Goal: Task Accomplishment & Management: Complete application form

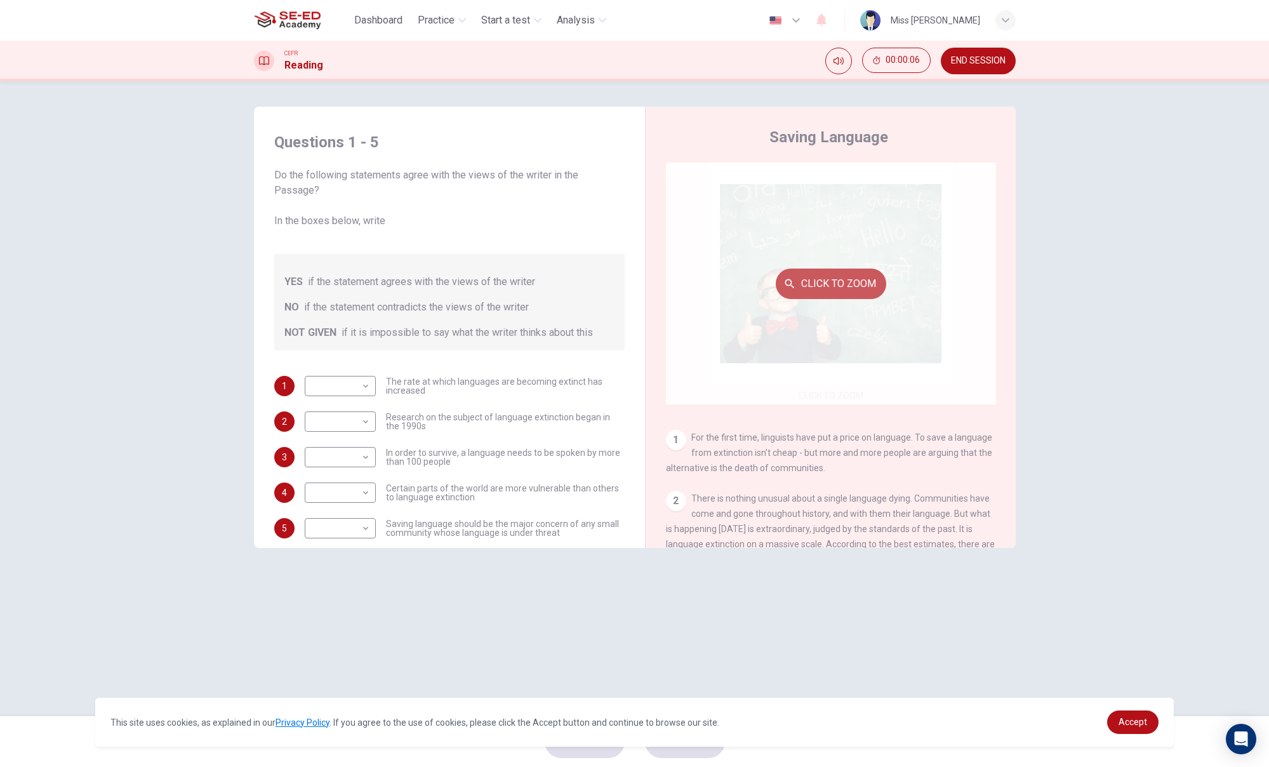
click at [819, 286] on button "Click to Zoom" at bounding box center [831, 283] width 110 height 30
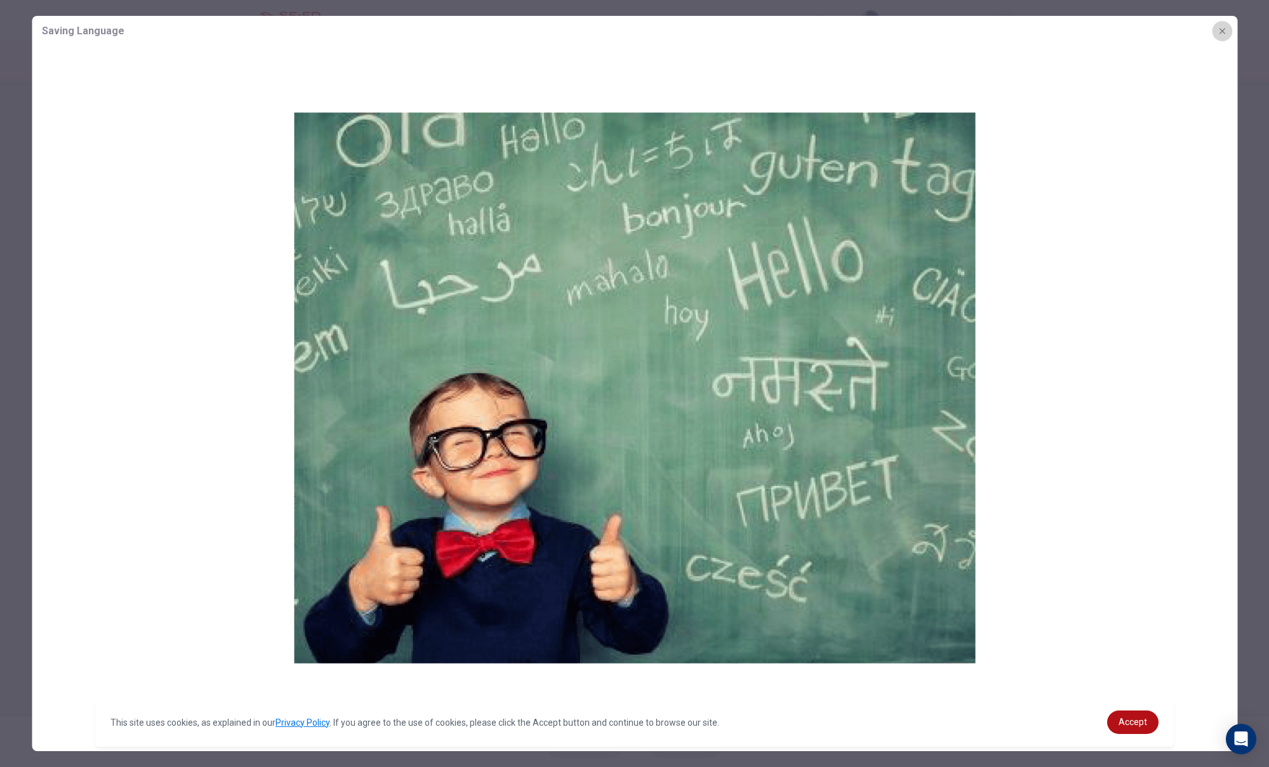
click at [1222, 30] on icon "button" at bounding box center [1222, 31] width 10 height 10
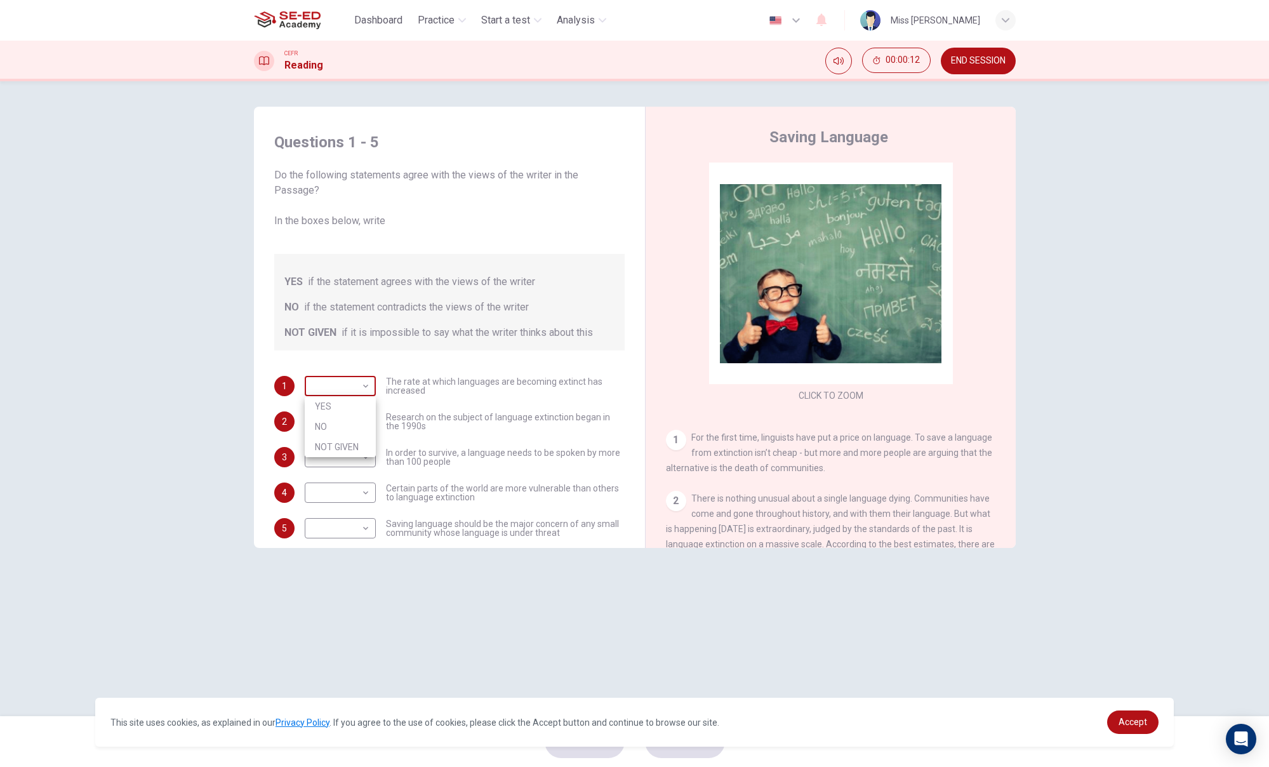
click at [359, 381] on body "This site uses cookies, as explained in our Privacy Policy . If you agree to th…" at bounding box center [634, 383] width 1269 height 767
click at [430, 374] on div at bounding box center [634, 383] width 1269 height 767
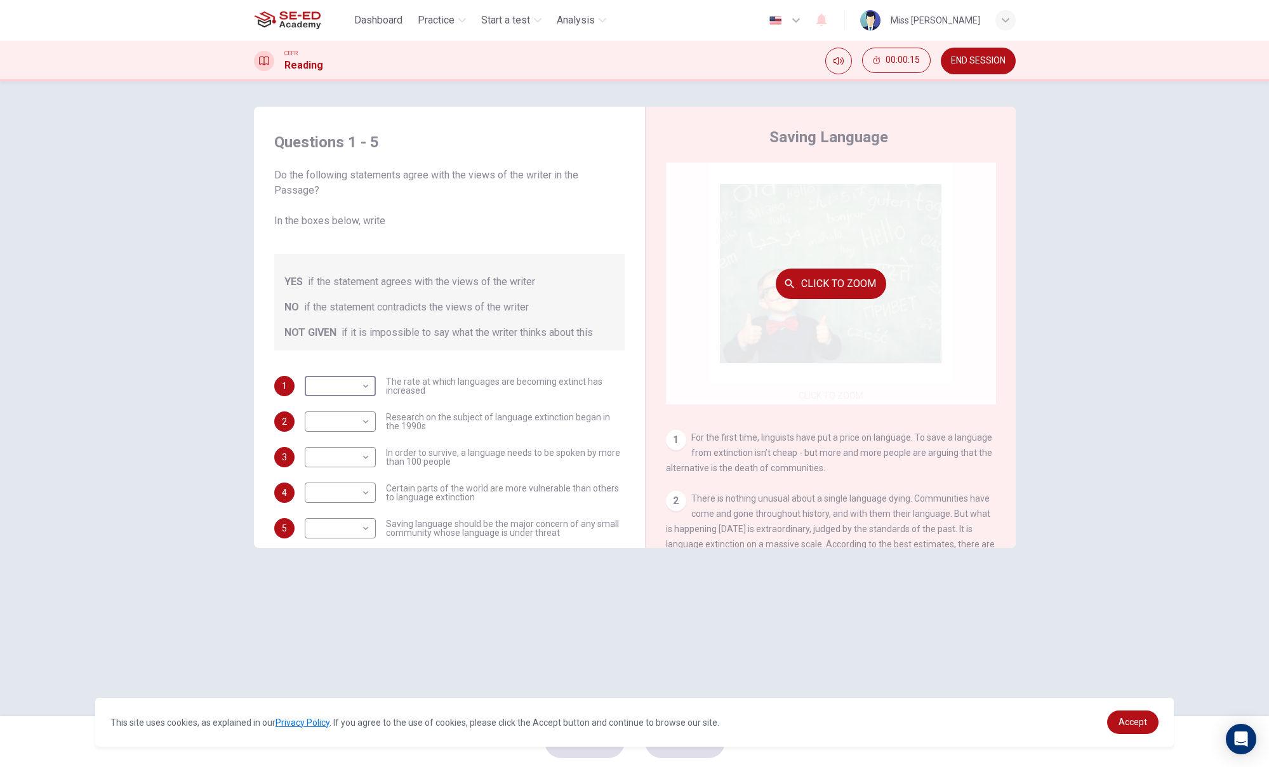
click at [852, 316] on div "Click to Zoom" at bounding box center [831, 283] width 330 height 242
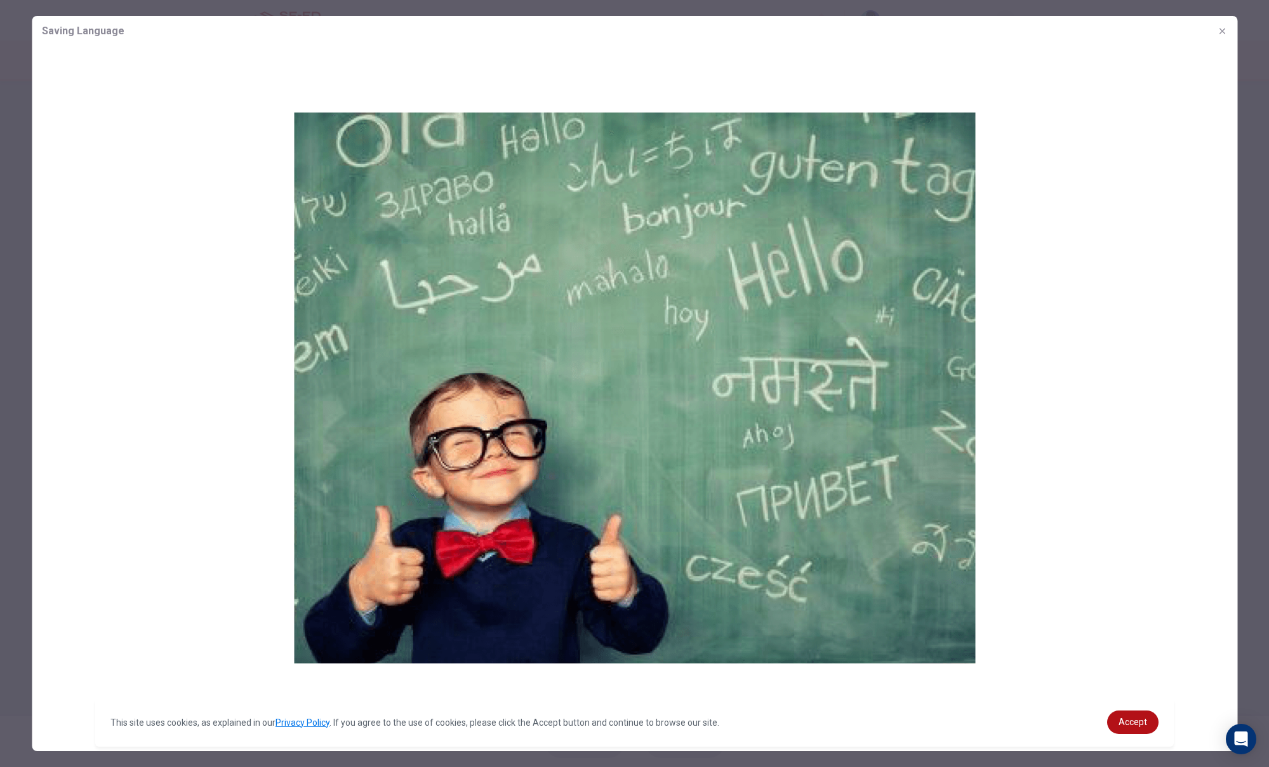
click at [1226, 34] on icon "button" at bounding box center [1222, 31] width 10 height 10
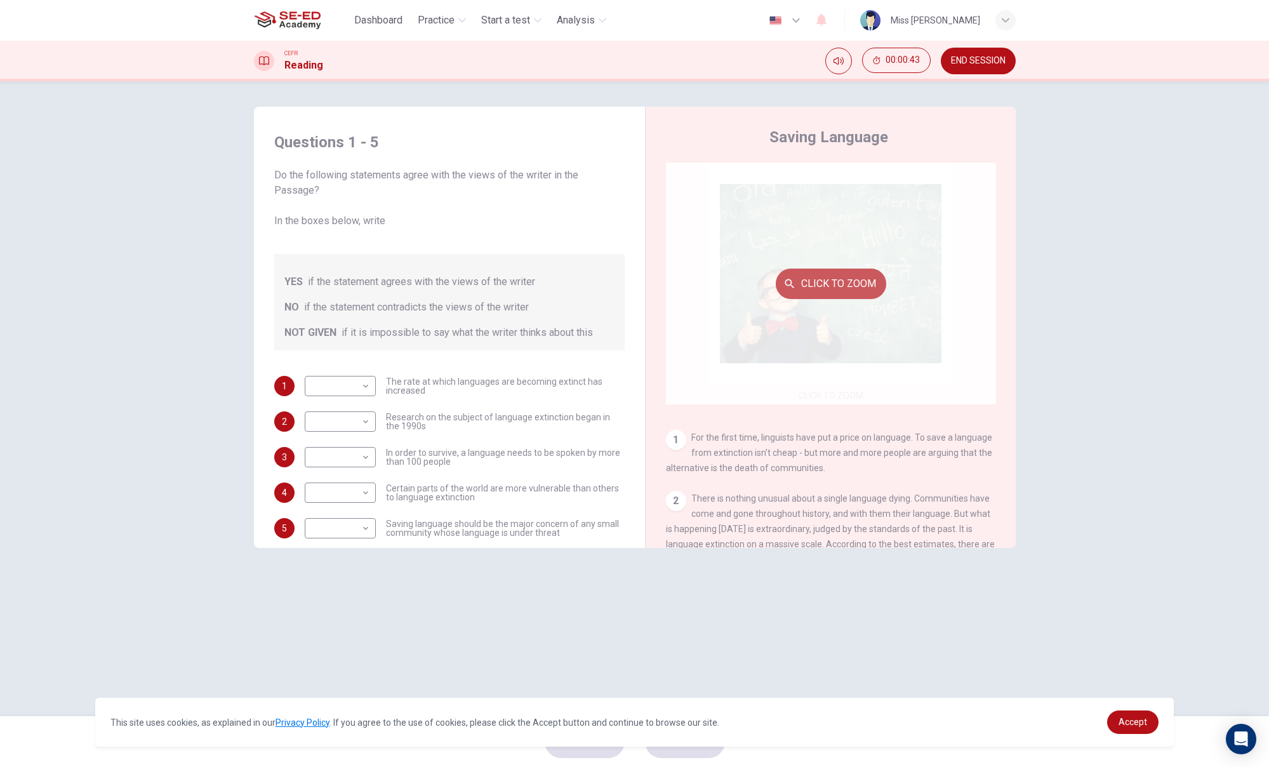
click at [875, 293] on button "Click to Zoom" at bounding box center [831, 283] width 110 height 30
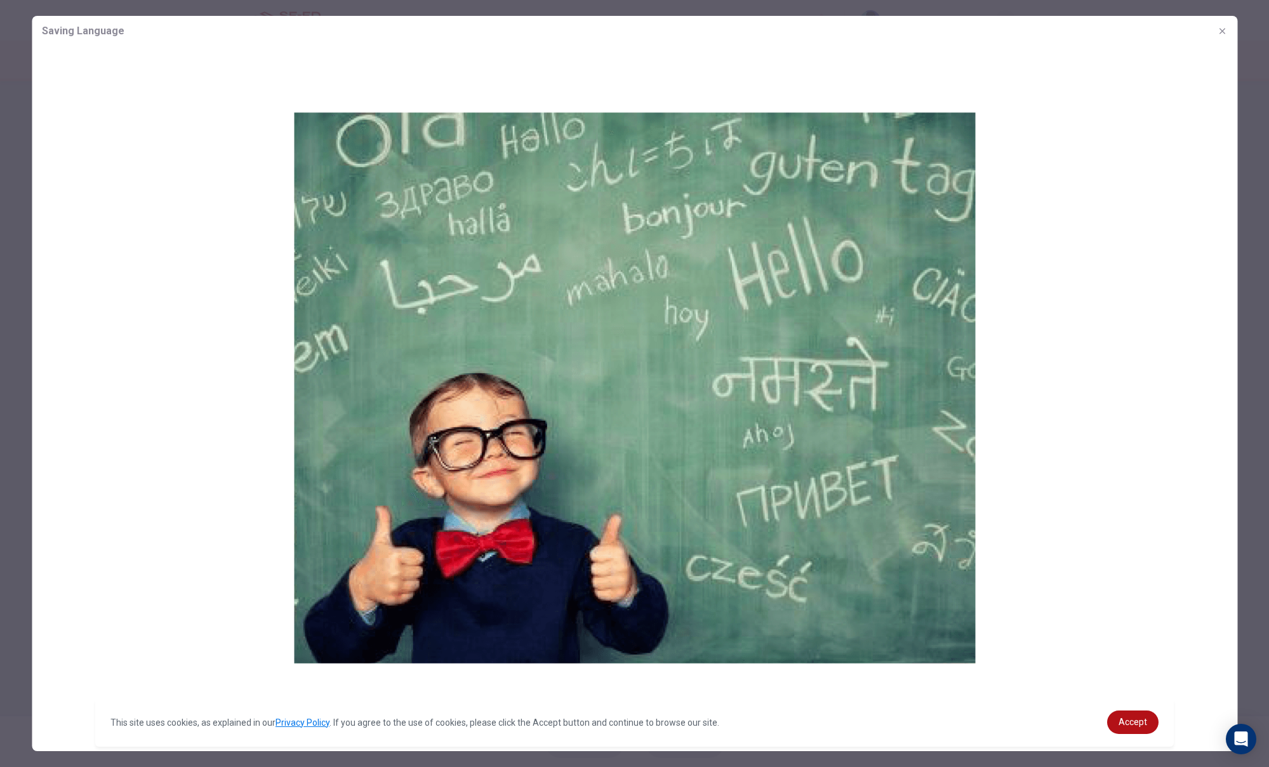
click at [875, 293] on img at bounding box center [634, 386] width 1205 height 681
drag, startPoint x: 875, startPoint y: 293, endPoint x: 875, endPoint y: 301, distance: 8.9
click at [875, 293] on img at bounding box center [634, 386] width 1205 height 681
click at [875, 298] on img at bounding box center [634, 386] width 1205 height 681
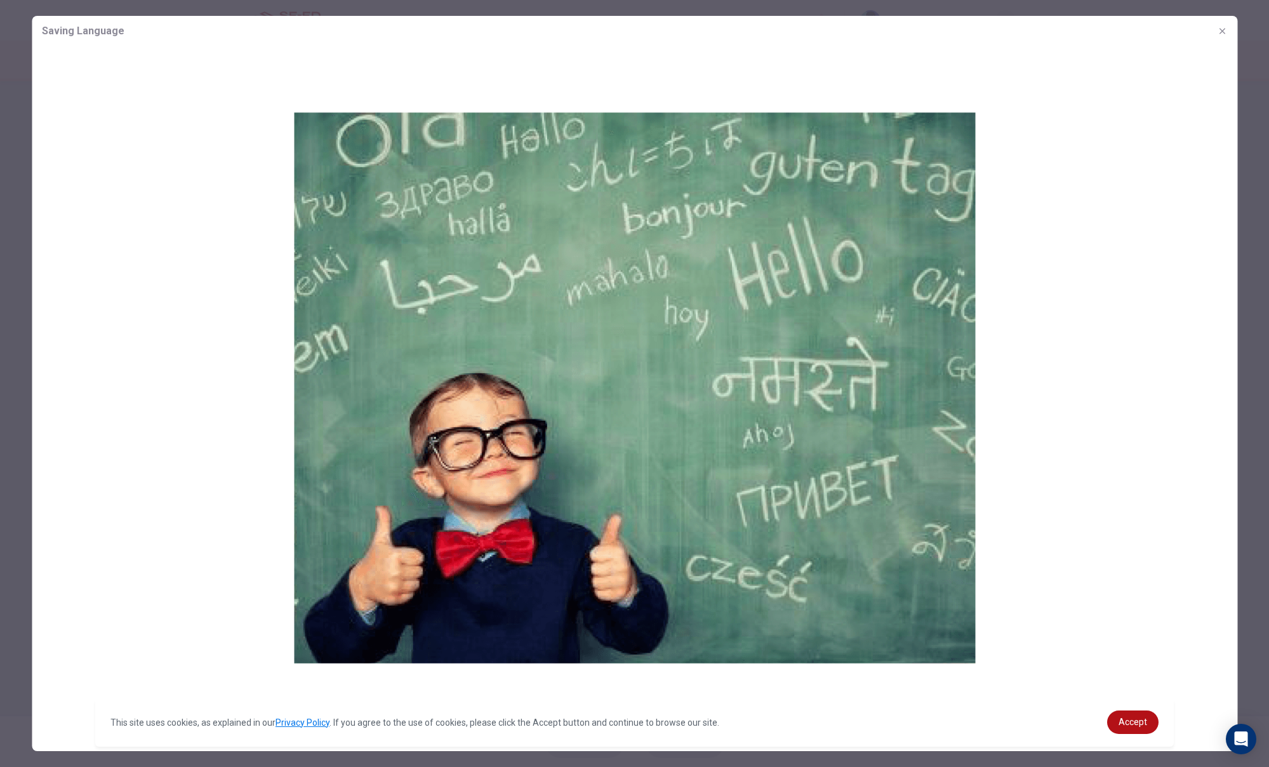
click at [875, 293] on img at bounding box center [634, 386] width 1205 height 681
drag, startPoint x: 875, startPoint y: 293, endPoint x: 1063, endPoint y: 136, distance: 244.2
click at [927, 232] on img at bounding box center [634, 386] width 1205 height 681
click at [1227, 33] on button "button" at bounding box center [1222, 31] width 20 height 20
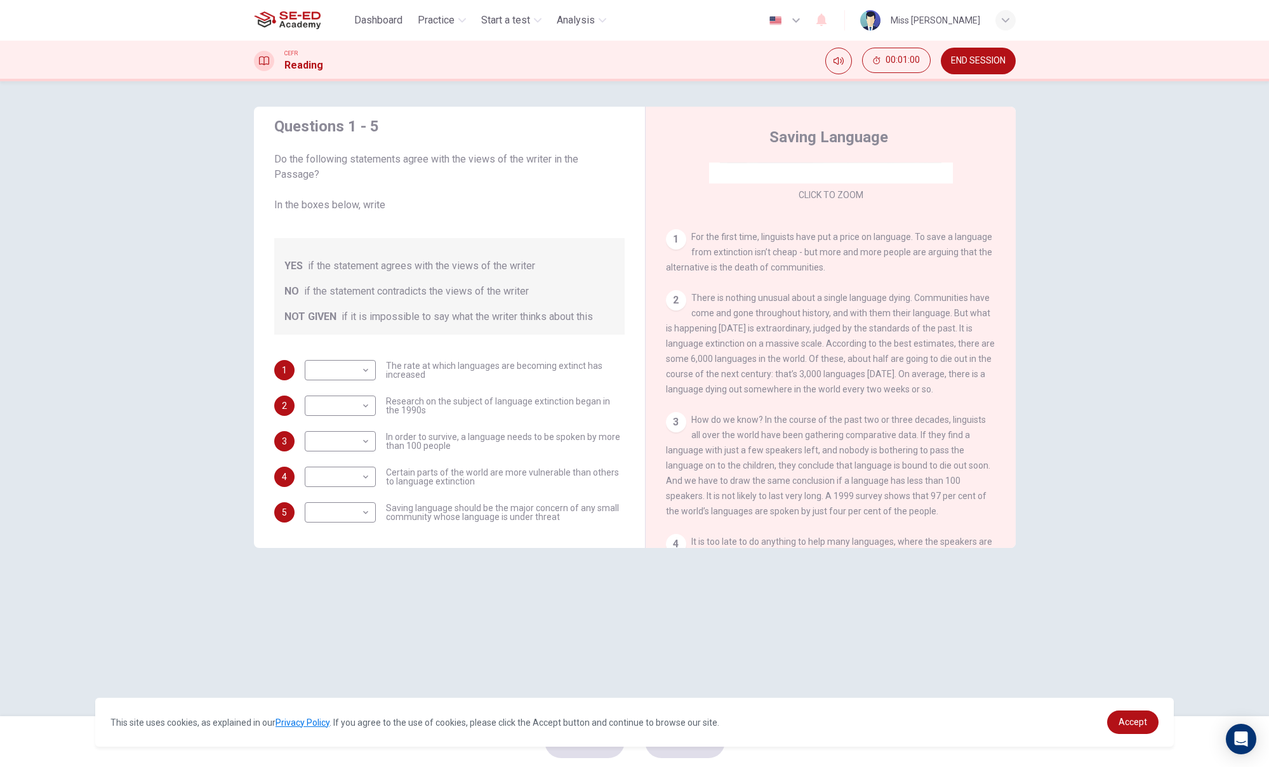
scroll to position [169, 0]
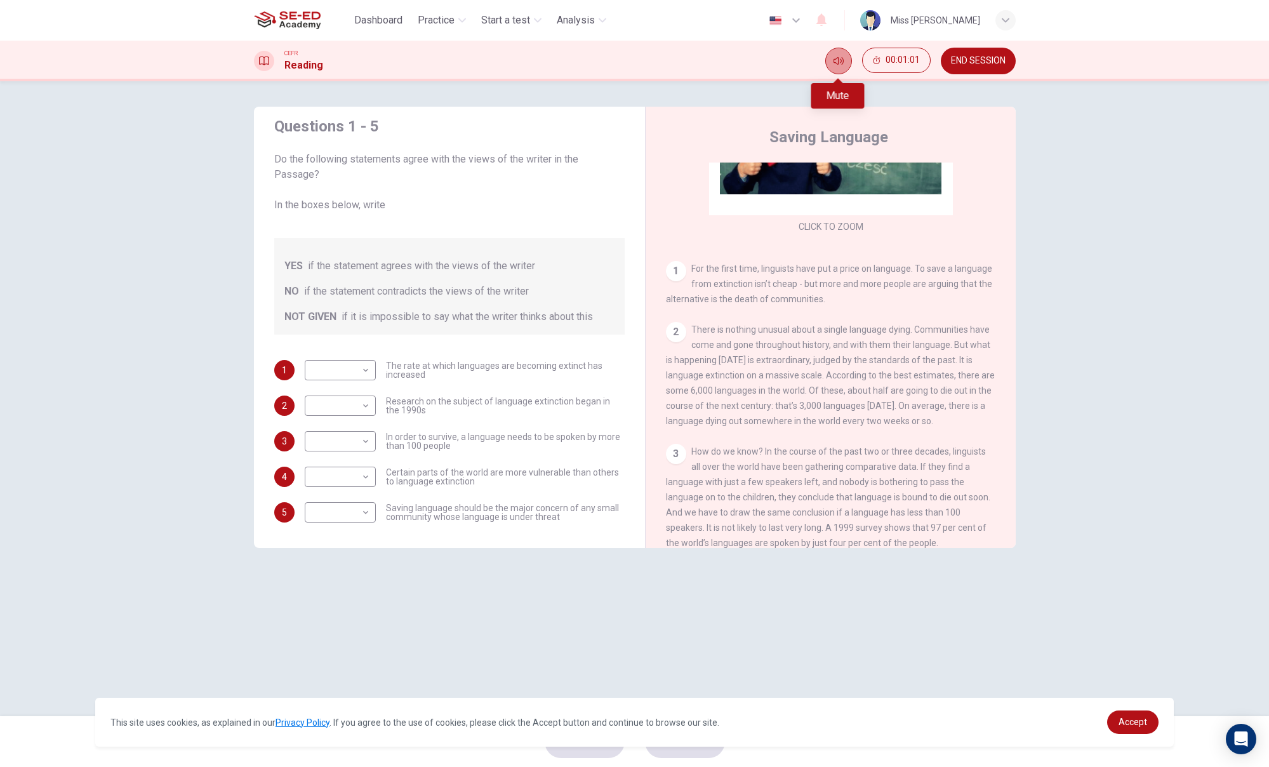
click at [840, 65] on icon "Mute" at bounding box center [838, 61] width 10 height 10
click at [840, 65] on icon "Unmute" at bounding box center [838, 61] width 10 height 10
click at [1129, 727] on link "Accept" at bounding box center [1132, 721] width 51 height 23
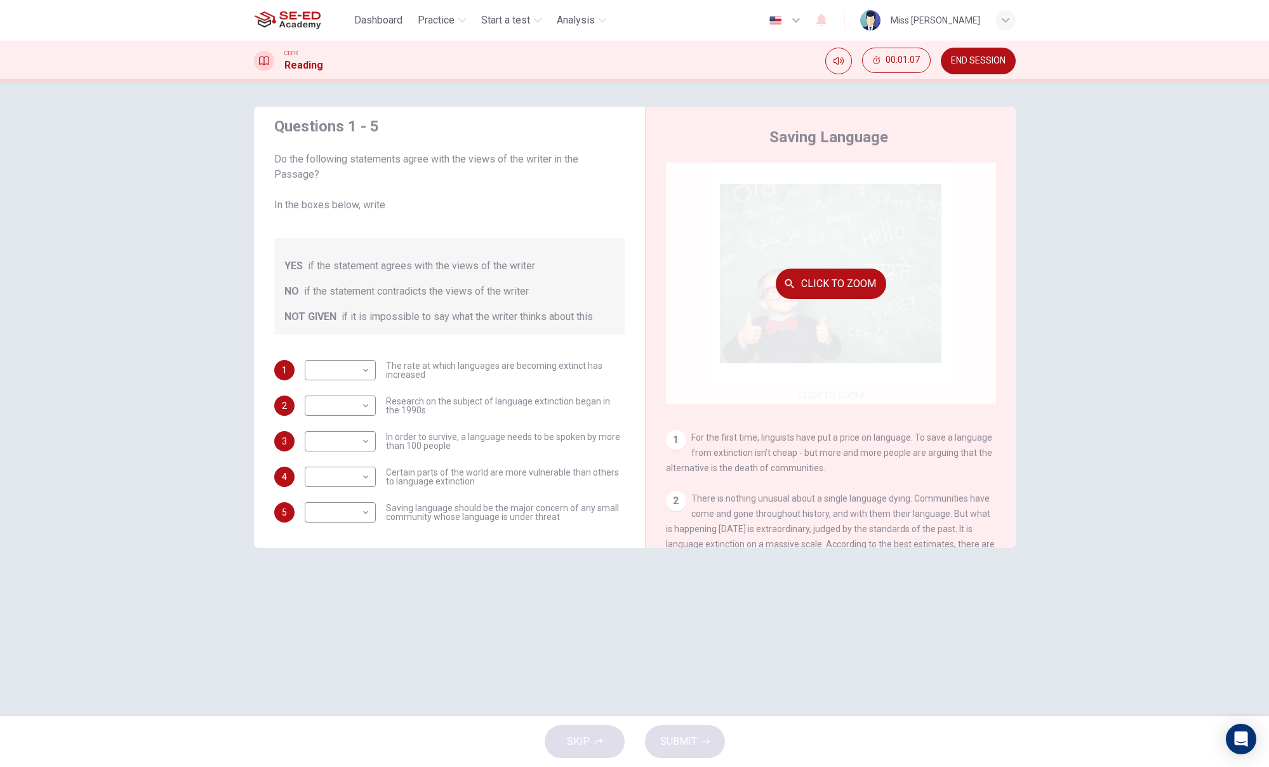
scroll to position [0, 0]
click at [841, 286] on button "Click to Zoom" at bounding box center [831, 283] width 110 height 30
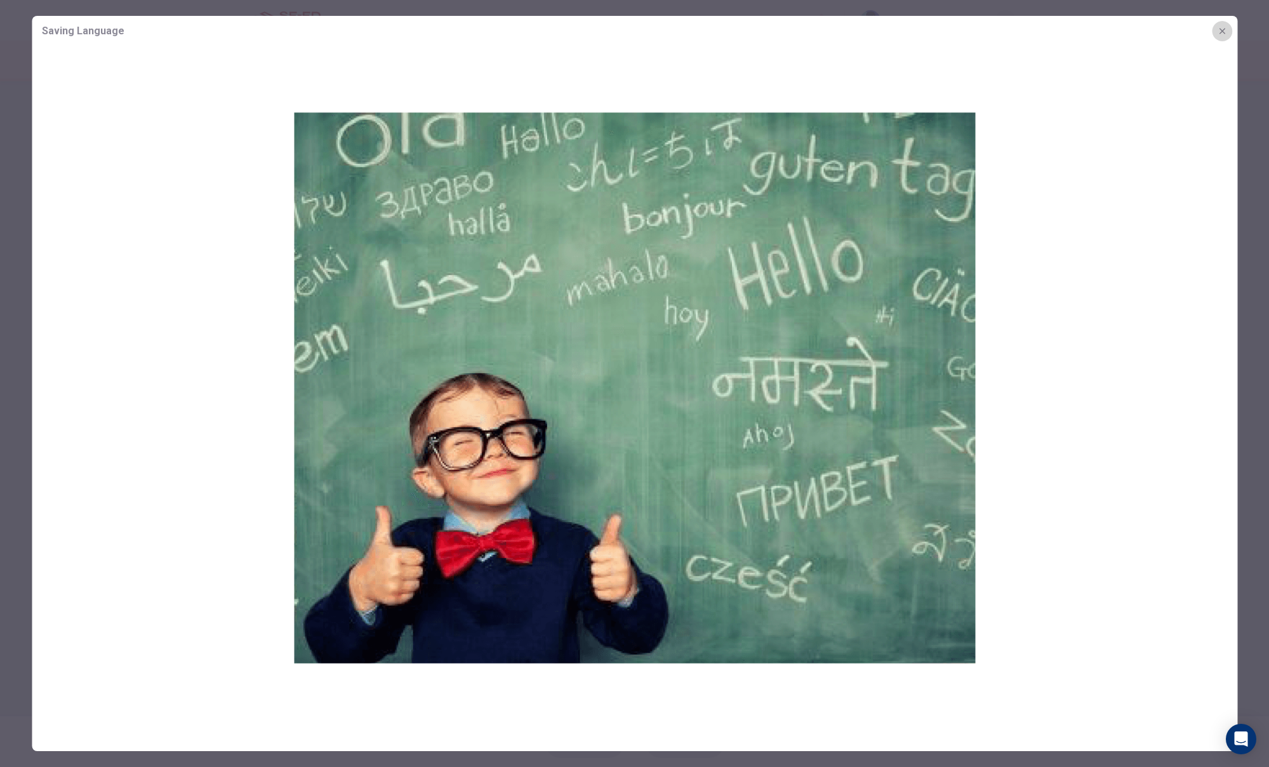
click at [1222, 31] on icon "button" at bounding box center [1222, 31] width 10 height 10
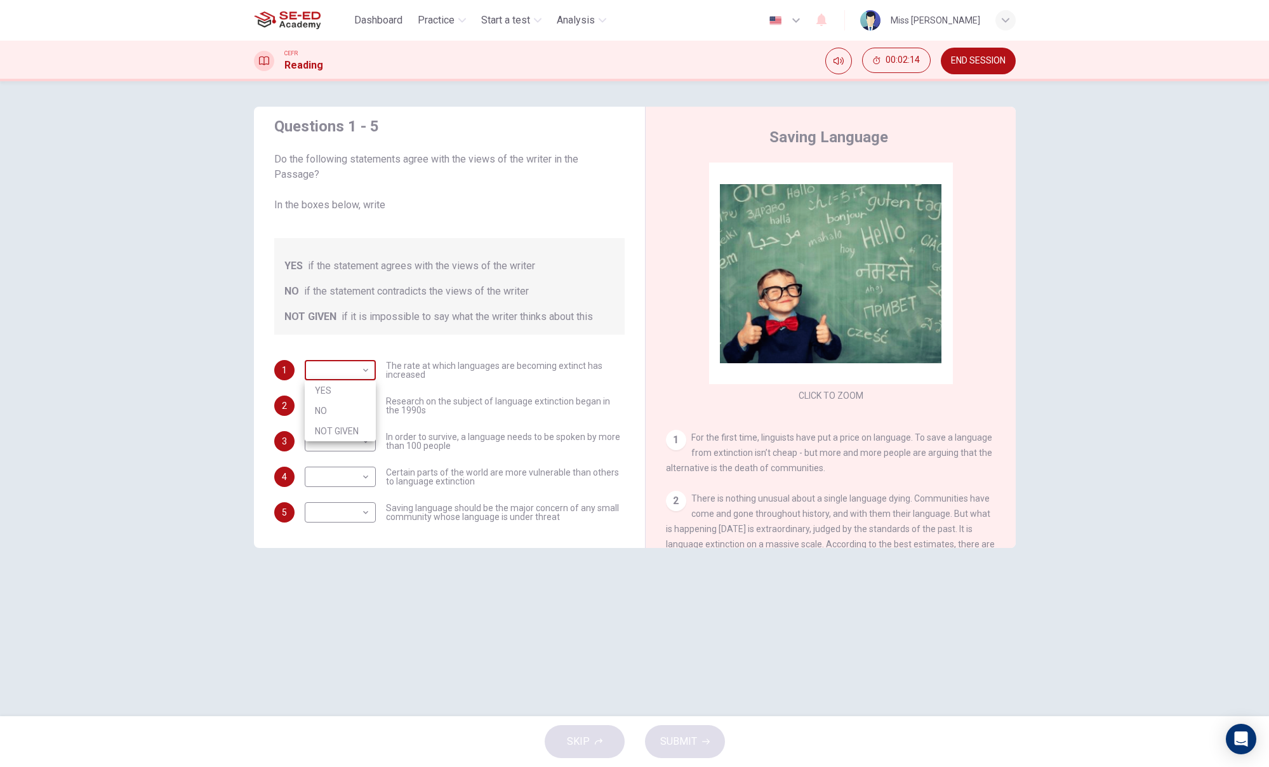
click at [358, 368] on body "This site uses cookies, as explained in our Privacy Policy . If you agree to th…" at bounding box center [634, 383] width 1269 height 767
click at [357, 390] on li "YES" at bounding box center [340, 390] width 71 height 20
type input "YES"
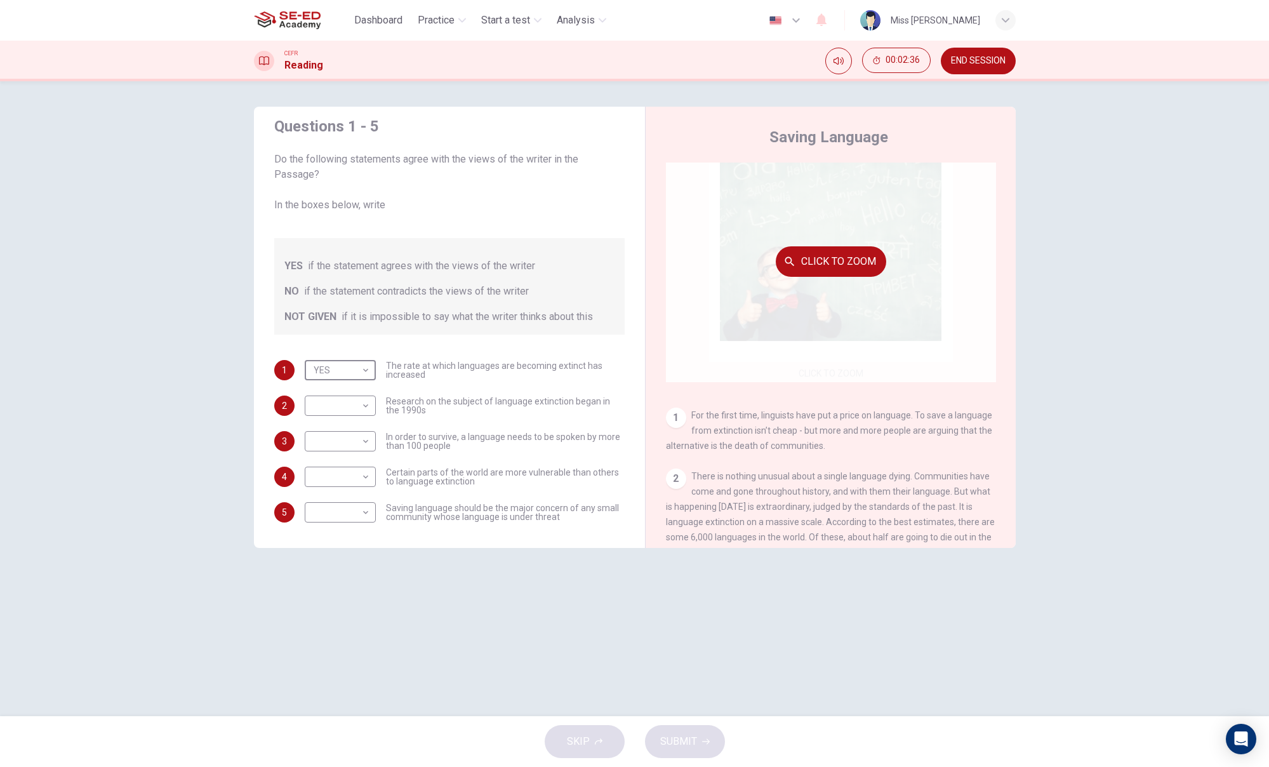
scroll to position [20, 0]
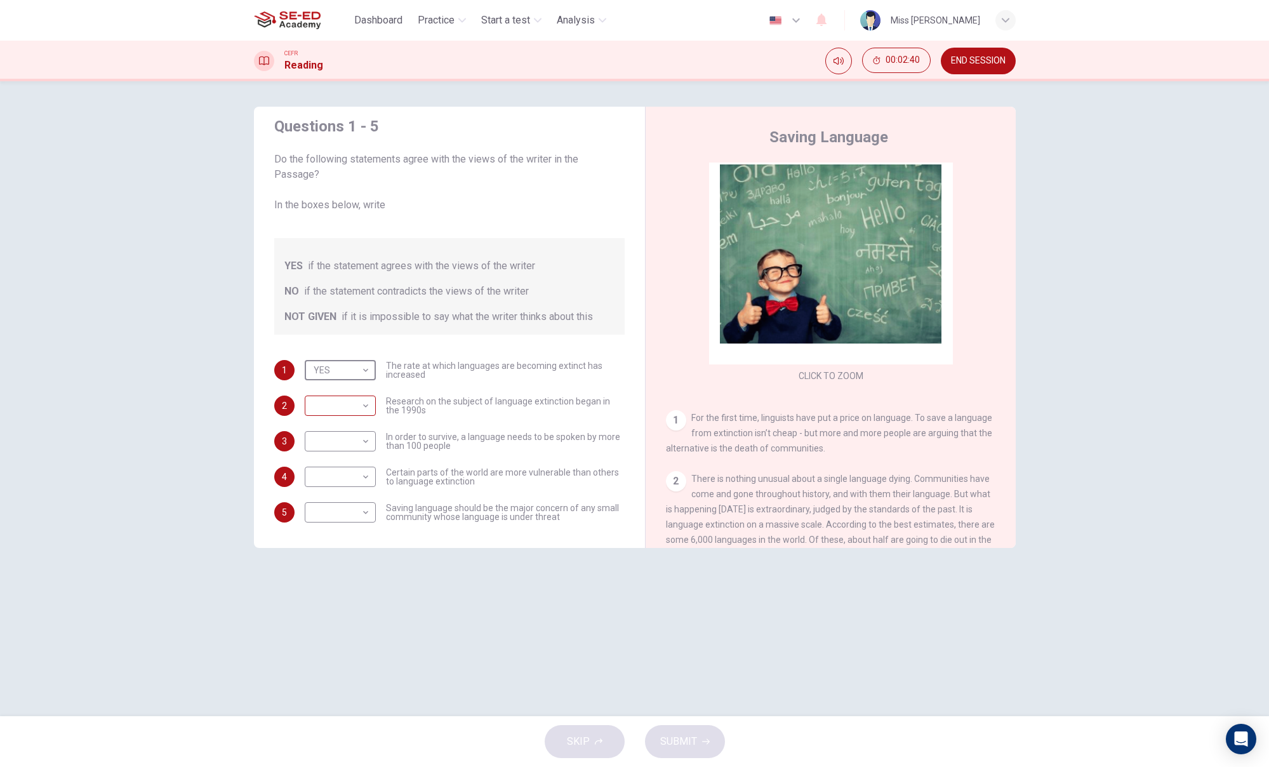
click at [371, 399] on body "This site uses cookies, as explained in our Privacy Policy . If you agree to th…" at bounding box center [634, 383] width 1269 height 767
click at [330, 466] on li "NOT GIVEN" at bounding box center [340, 466] width 71 height 20
type input "NOT GIVEN"
click at [365, 441] on body "This site uses cookies, as explained in our Privacy Policy . If you agree to th…" at bounding box center [634, 383] width 1269 height 767
click at [358, 472] on li "NO" at bounding box center [340, 482] width 71 height 20
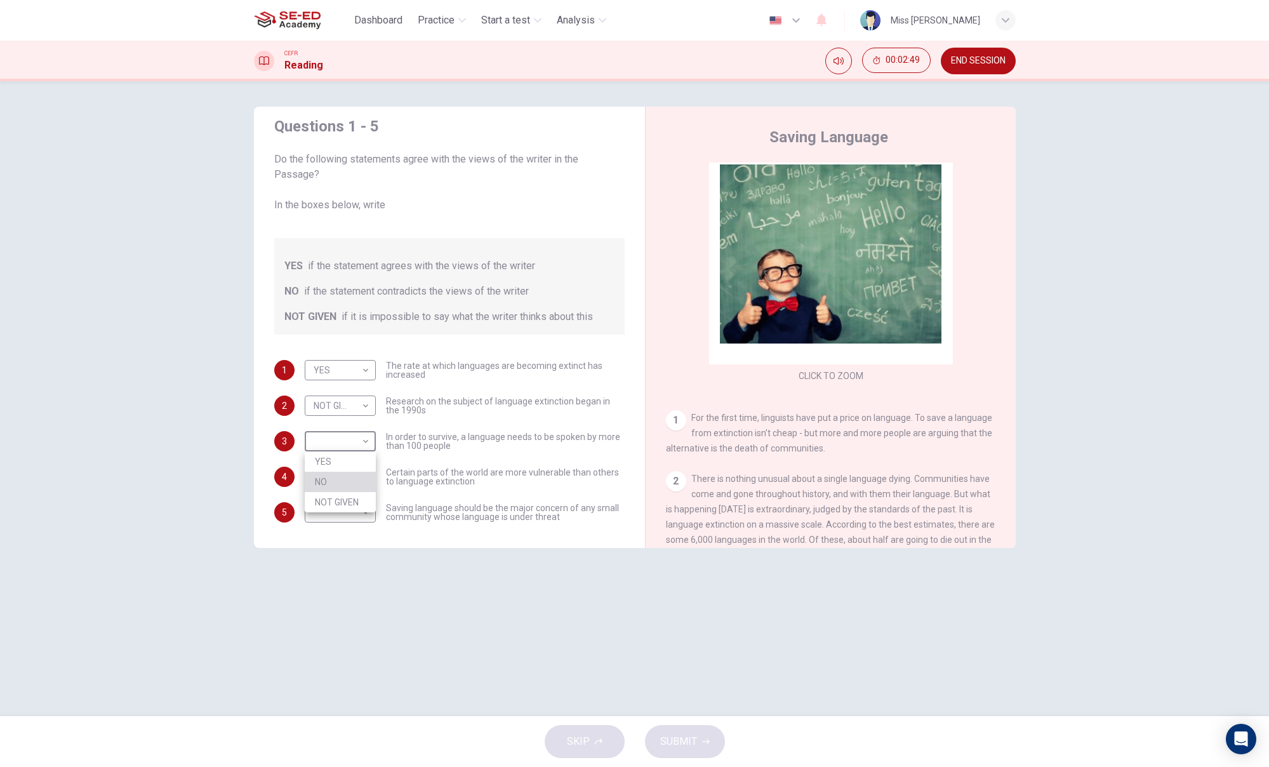
type input "NO"
click at [370, 471] on body "This site uses cookies, as explained in our Privacy Policy . If you agree to th…" at bounding box center [634, 383] width 1269 height 767
click at [359, 508] on li "NO" at bounding box center [340, 517] width 71 height 20
type input "NO"
click at [361, 515] on body "This site uses cookies, as explained in our Privacy Policy . If you agree to th…" at bounding box center [634, 383] width 1269 height 767
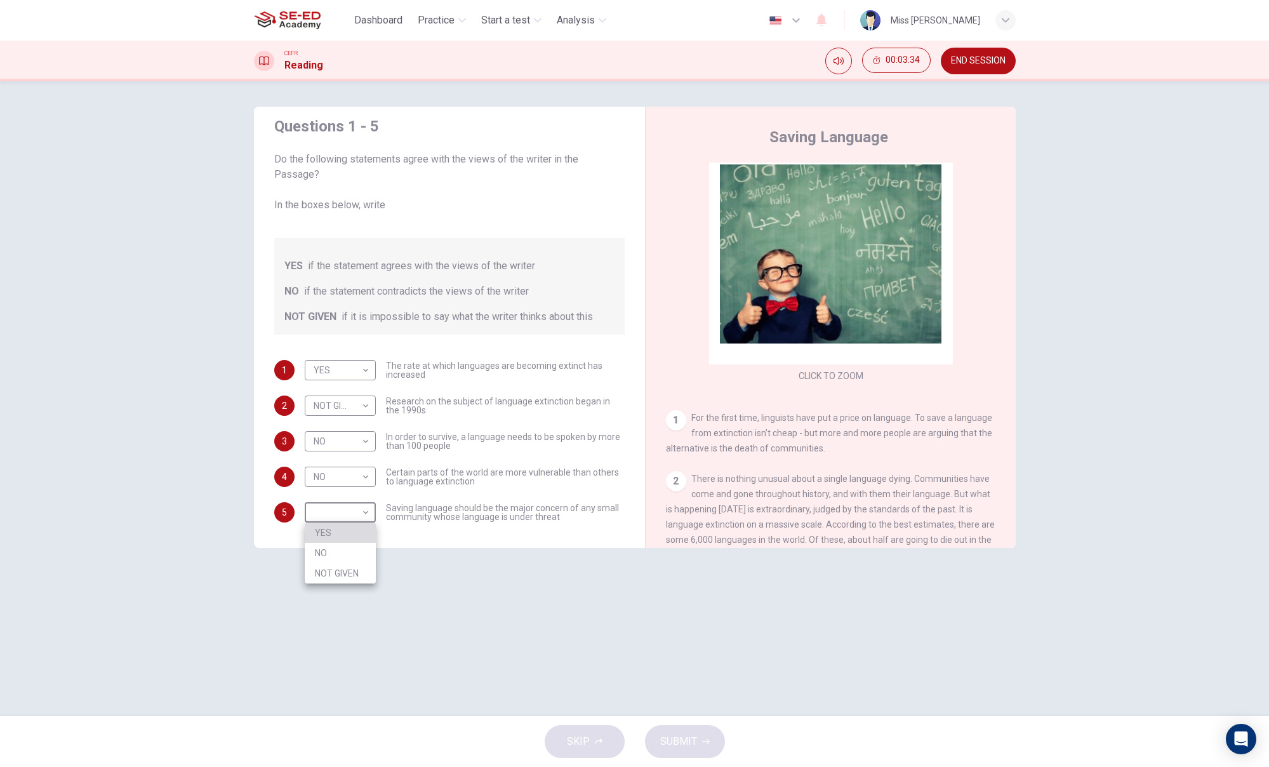
click at [362, 524] on li "YES" at bounding box center [340, 532] width 71 height 20
type input "YES"
click at [695, 735] on span "SUBMIT" at bounding box center [678, 741] width 37 height 18
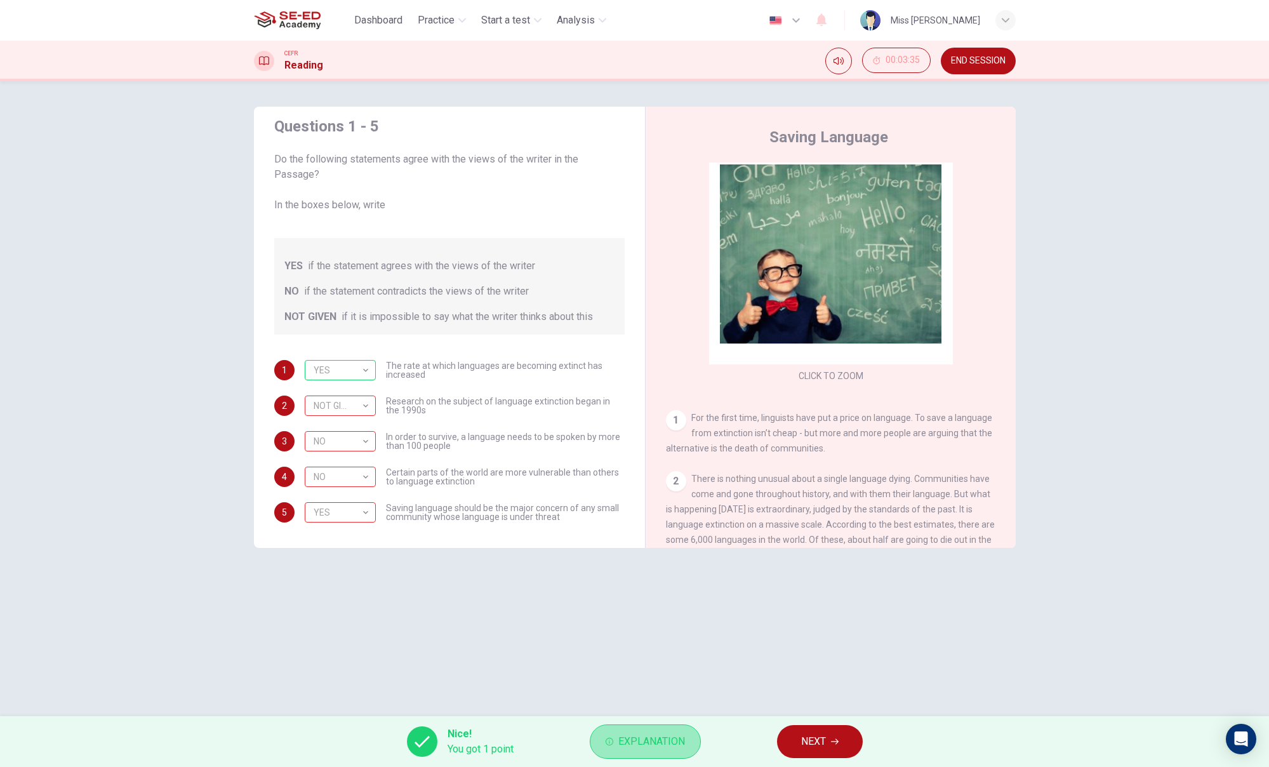
click at [644, 740] on span "Explanation" at bounding box center [651, 741] width 67 height 18
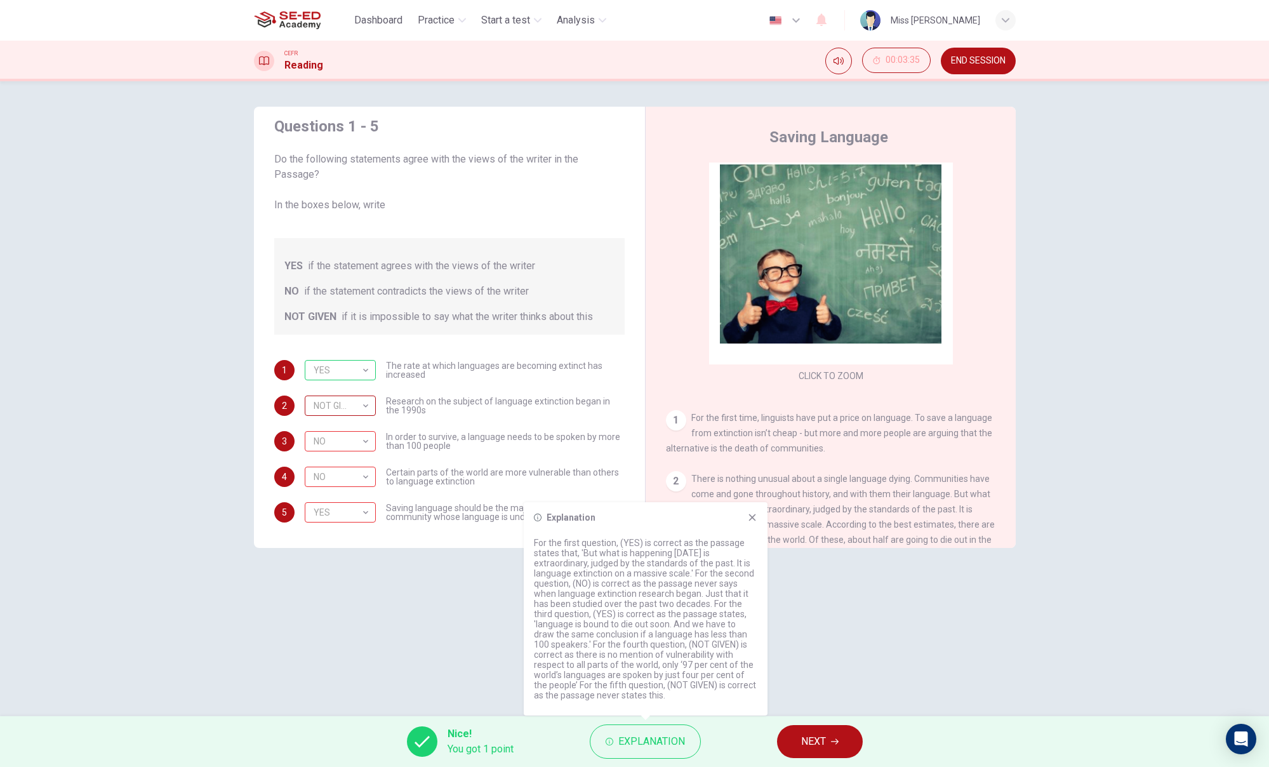
drag, startPoint x: 480, startPoint y: 607, endPoint x: 347, endPoint y: 418, distance: 231.0
click at [479, 606] on div "Questions 1 - 5 Do the following statements agree with the views of the writer …" at bounding box center [635, 399] width 802 height 584
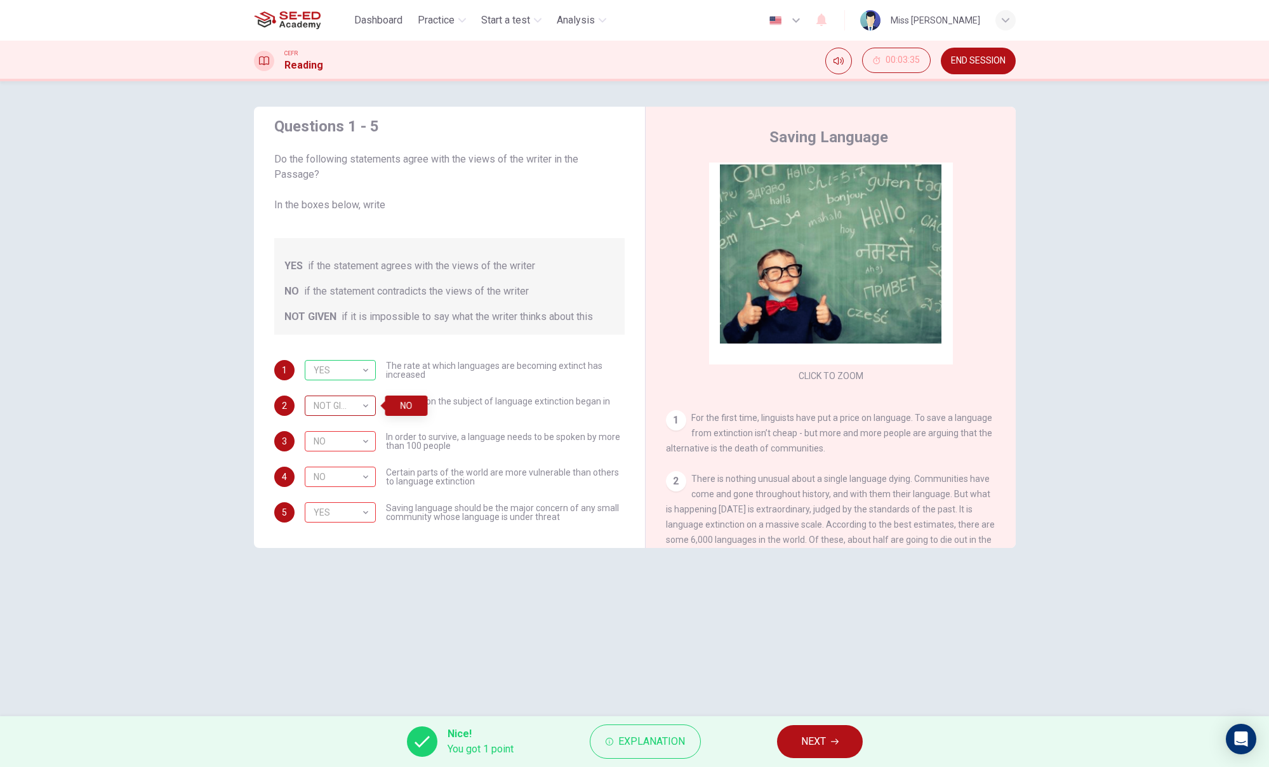
click at [360, 409] on div "NOT GIVEN" at bounding box center [338, 406] width 67 height 36
click at [360, 404] on div "NOT GIVEN" at bounding box center [338, 406] width 67 height 36
click at [367, 403] on div "NOT GIVEN" at bounding box center [338, 406] width 67 height 36
click at [407, 411] on div "NO" at bounding box center [406, 405] width 43 height 20
click at [797, 736] on button "NEXT" at bounding box center [820, 741] width 86 height 33
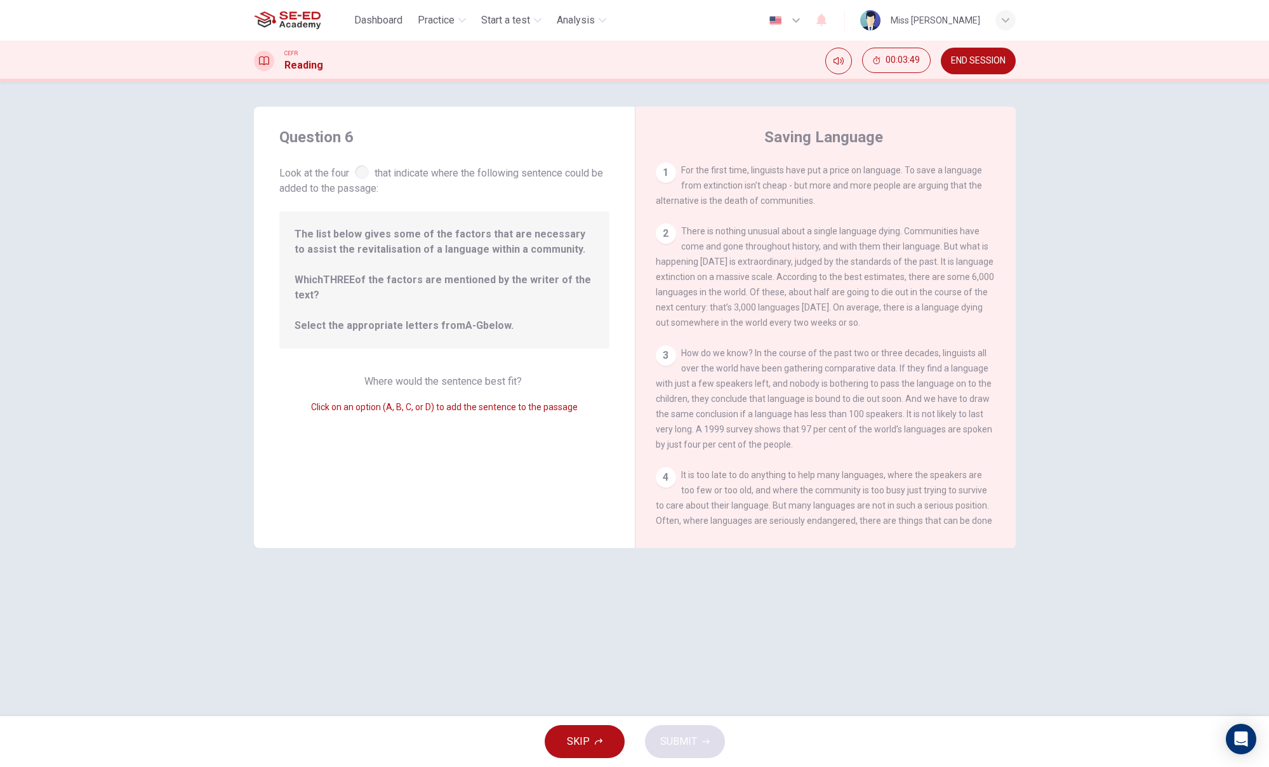
scroll to position [0, 0]
click at [364, 164] on span "Look at the four that indicate where the following sentence could be added to t…" at bounding box center [444, 179] width 330 height 34
click at [445, 276] on span "The list below gives some of the factors that are necessary to assist the revit…" at bounding box center [445, 280] width 300 height 107
click at [670, 174] on div "1" at bounding box center [666, 172] width 20 height 20
click at [465, 298] on span "The list below gives some of the factors that are necessary to assist the revit…" at bounding box center [445, 280] width 300 height 107
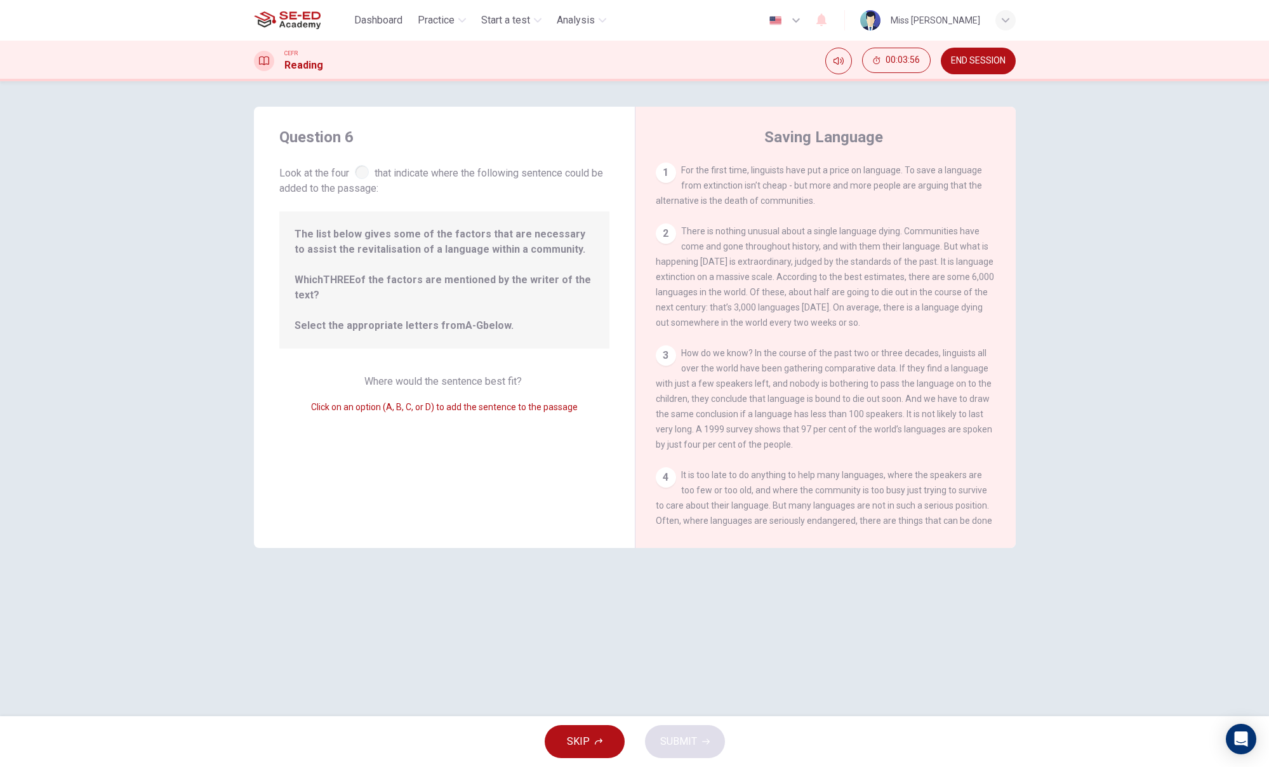
click at [479, 270] on span "The list below gives some of the factors that are necessary to assist the revit…" at bounding box center [445, 280] width 300 height 107
click at [404, 410] on span "Click on an option (A, B, C, or D) to add the sentence to the passage" at bounding box center [444, 407] width 267 height 10
drag, startPoint x: 409, startPoint y: 447, endPoint x: 410, endPoint y: 437, distance: 10.2
click at [410, 446] on div "Question 6 Look at the four that indicate where the following sentence could be…" at bounding box center [444, 327] width 381 height 441
drag, startPoint x: 420, startPoint y: 337, endPoint x: 427, endPoint y: 335, distance: 6.8
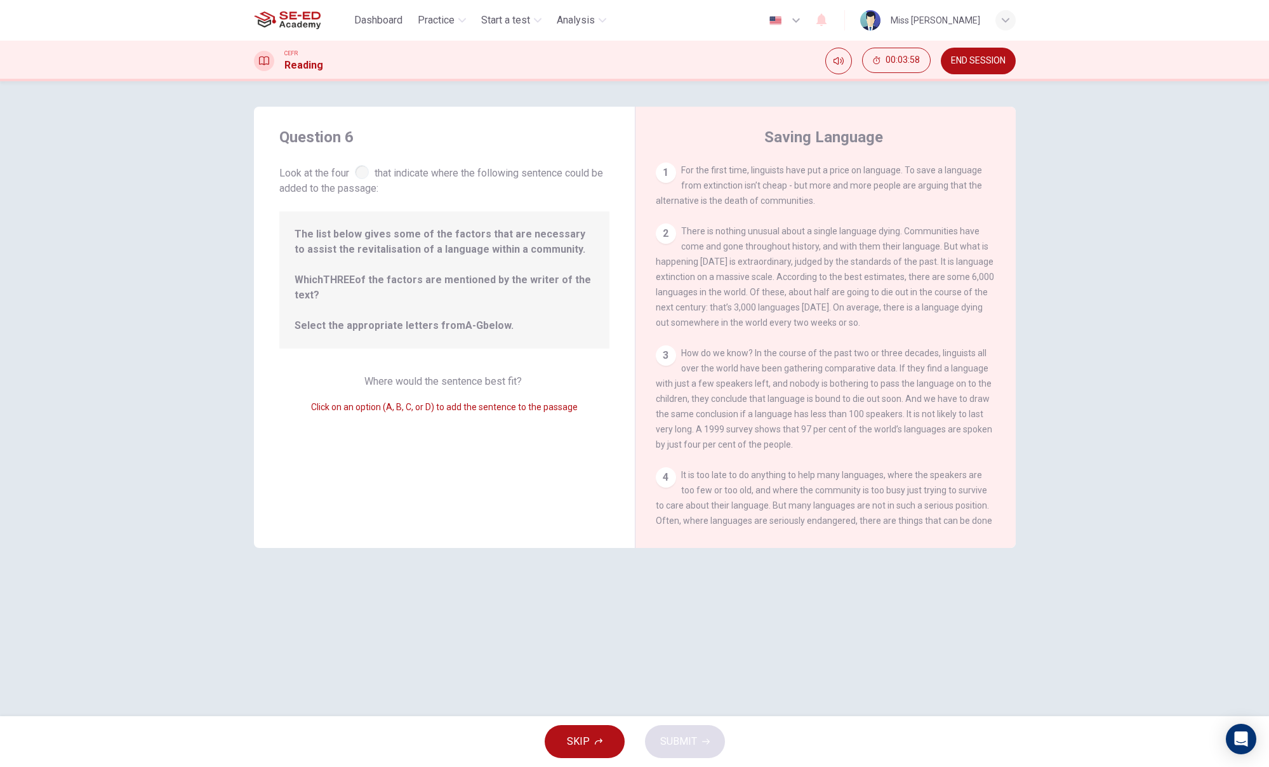
click at [426, 335] on div "The list below gives some of the factors that are necessary to assist the revit…" at bounding box center [444, 279] width 330 height 137
drag, startPoint x: 387, startPoint y: 199, endPoint x: 454, endPoint y: 209, distance: 68.0
click at [390, 199] on div "Question 6 Look at the four that indicate where the following sentence could be…" at bounding box center [444, 327] width 381 height 441
click at [607, 738] on button "SKIP" at bounding box center [585, 741] width 80 height 33
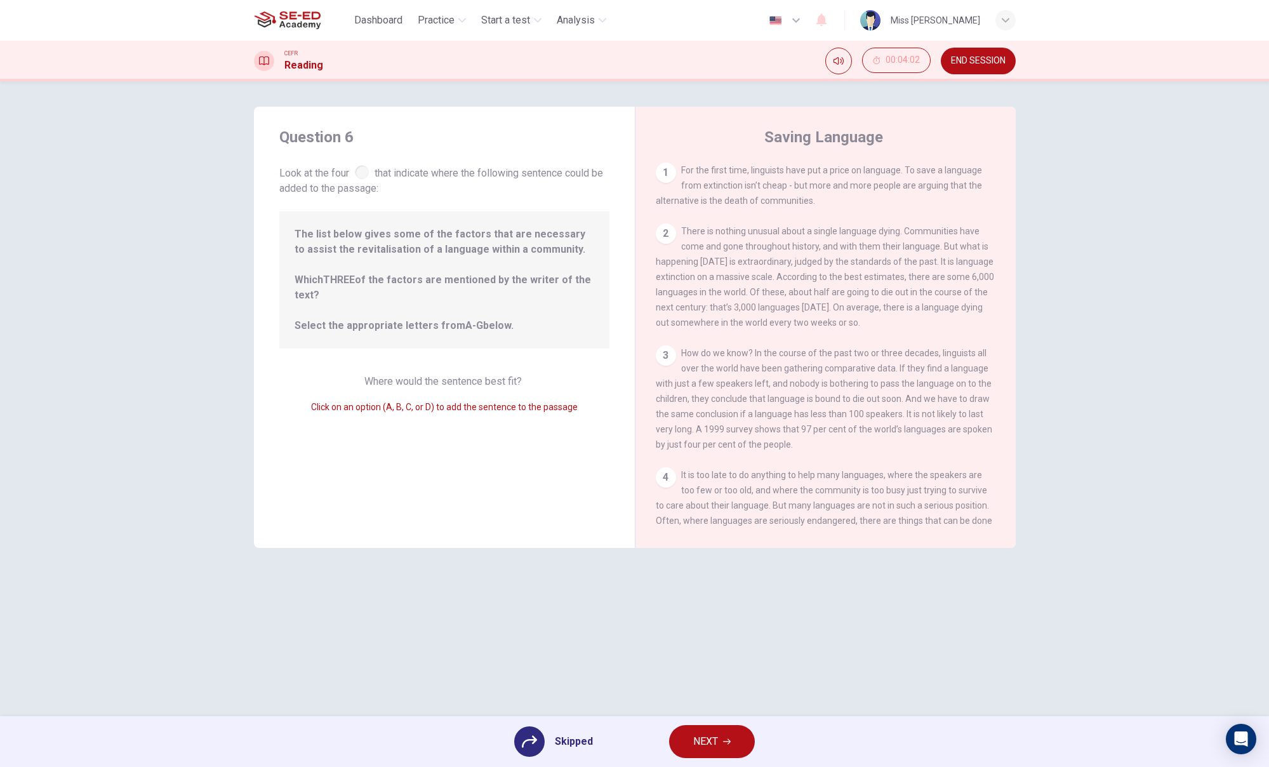
scroll to position [1, 0]
